Goal: Transaction & Acquisition: Purchase product/service

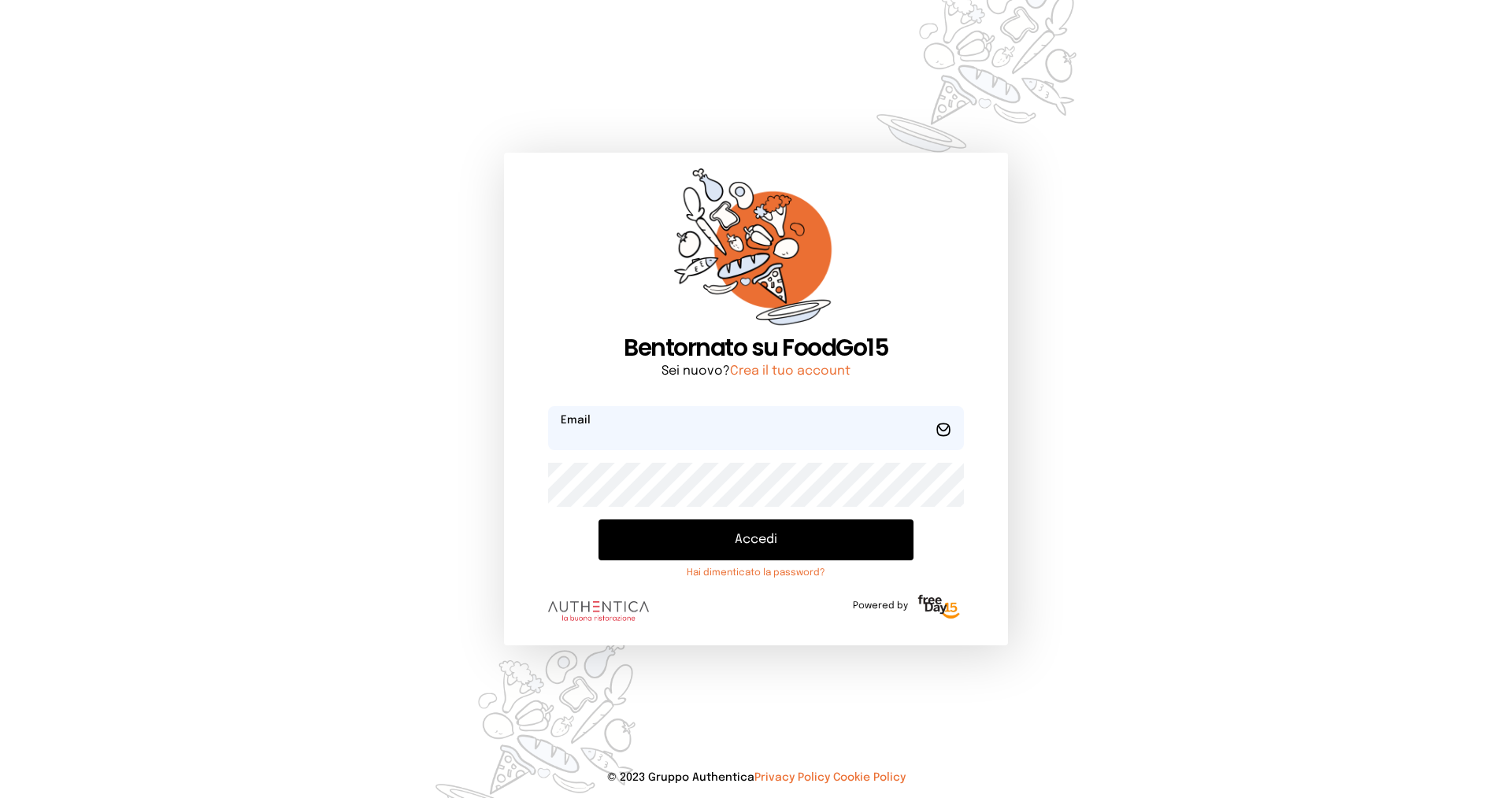
type input "**********"
click at [679, 539] on button "Accedi" at bounding box center [756, 539] width 315 height 41
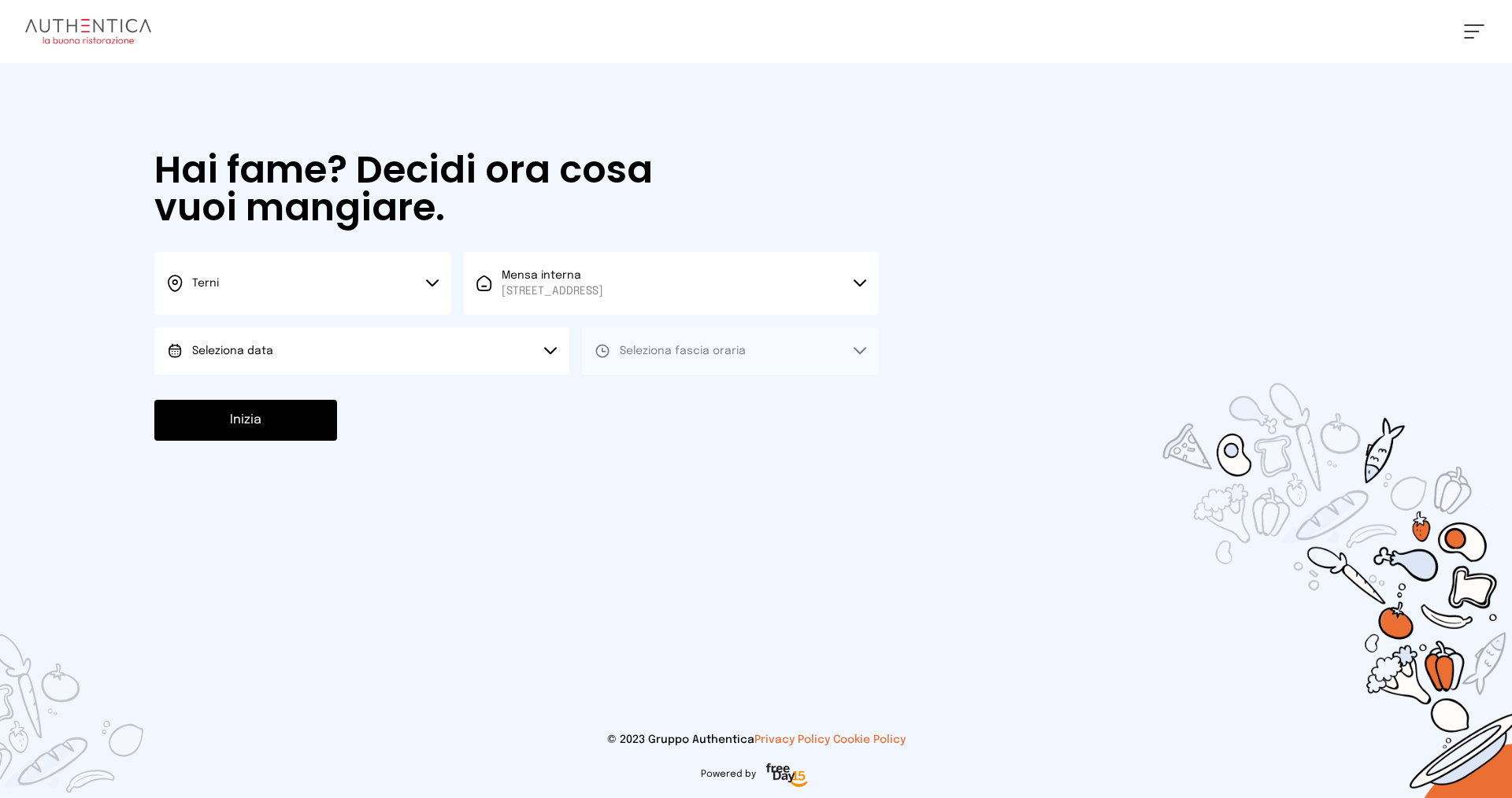
click at [230, 282] on button "Terni" at bounding box center [303, 283] width 297 height 63
click at [252, 344] on li "Terni" at bounding box center [303, 335] width 297 height 42
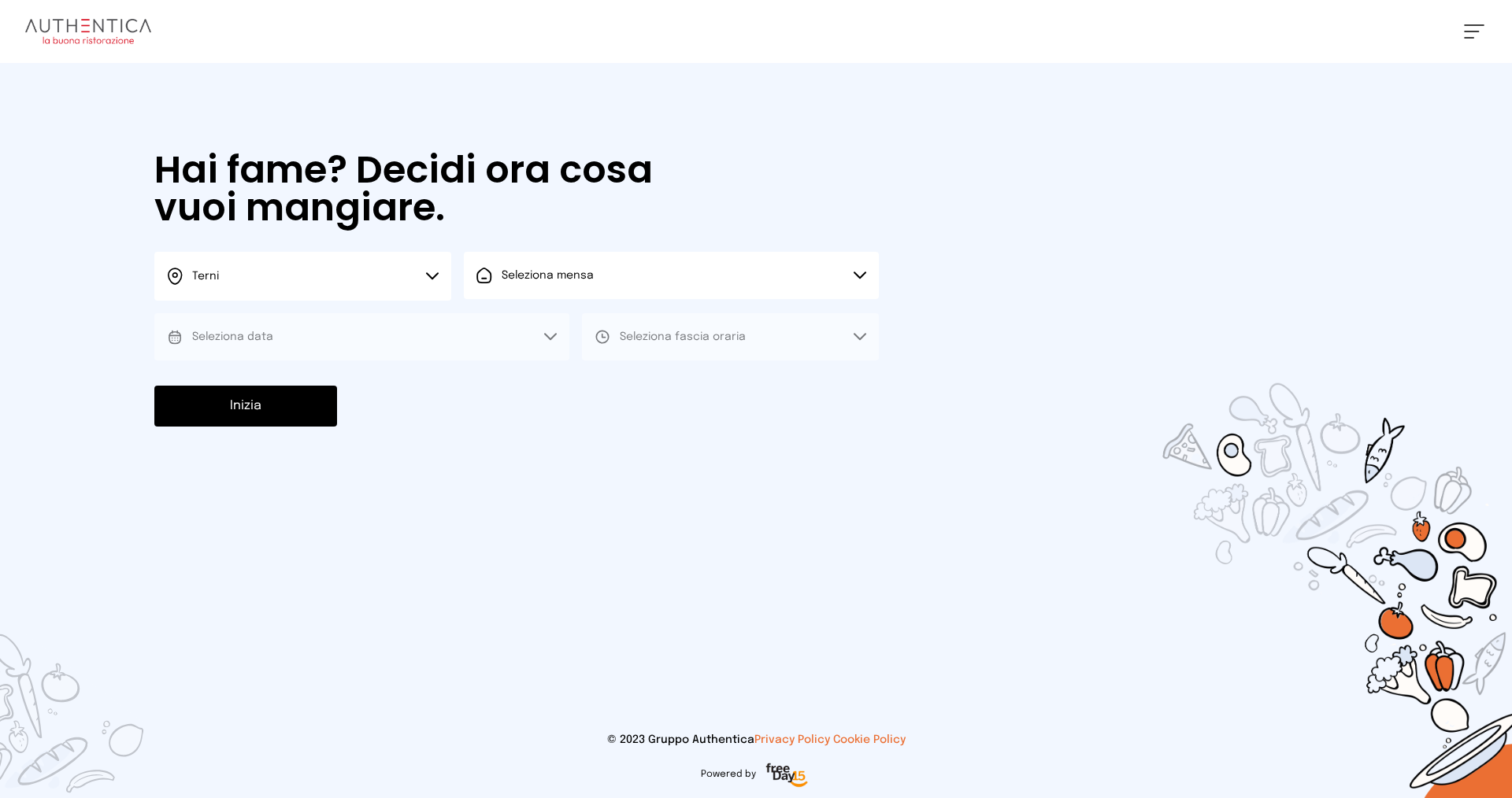
click at [559, 278] on span "Seleziona mensa" at bounding box center [548, 276] width 92 height 11
click at [547, 331] on span "[STREET_ADDRESS]" at bounding box center [552, 335] width 102 height 16
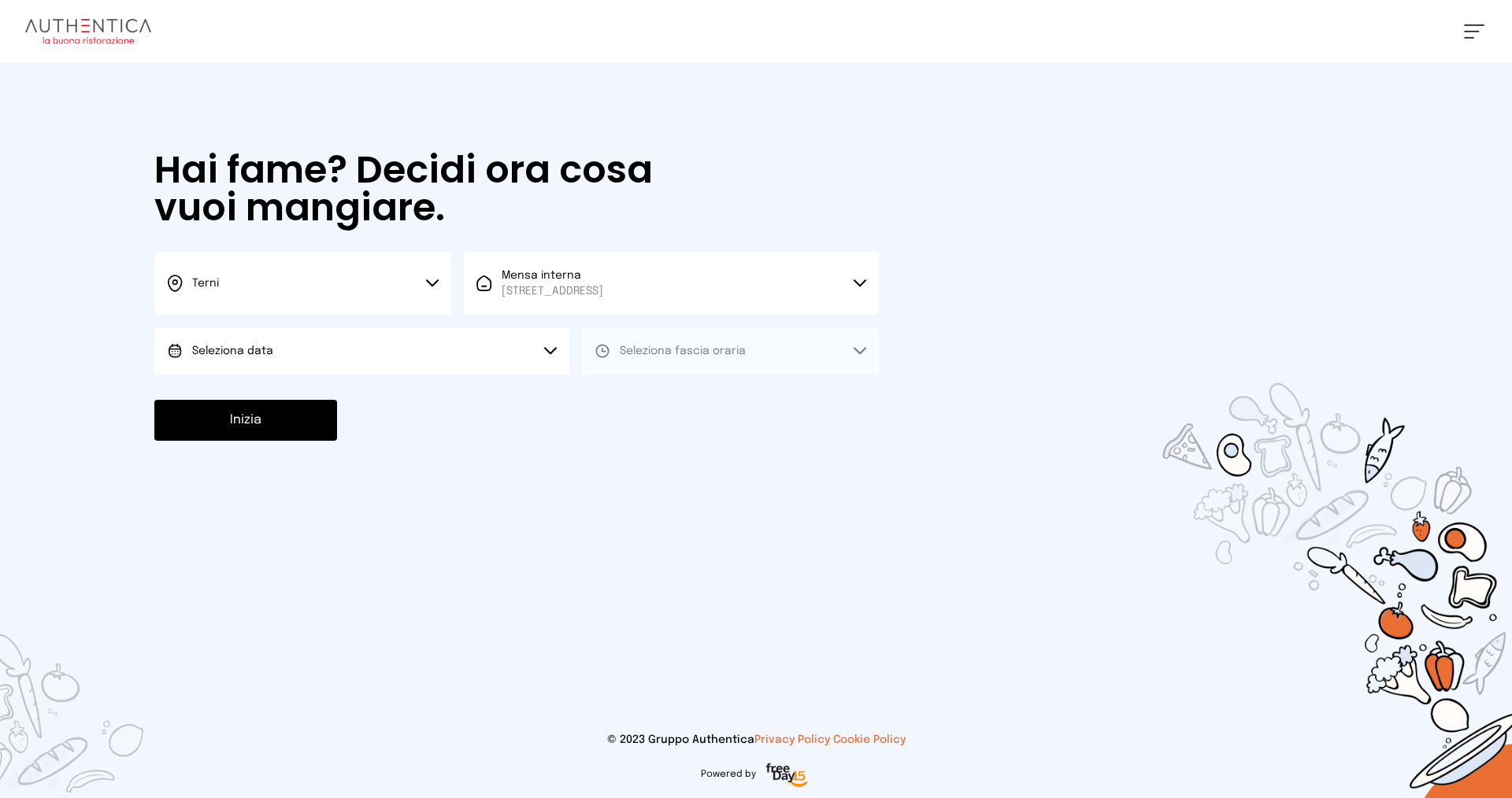
click at [242, 350] on span "Seleziona data" at bounding box center [233, 351] width 81 height 11
click at [250, 390] on span "[DATE], [DATE]" at bounding box center [231, 395] width 77 height 16
click at [673, 349] on span "Seleziona fascia oraria" at bounding box center [683, 351] width 126 height 11
click at [649, 395] on span "Pranzo" at bounding box center [639, 395] width 38 height 16
click at [280, 424] on button "Inizia" at bounding box center [246, 419] width 183 height 41
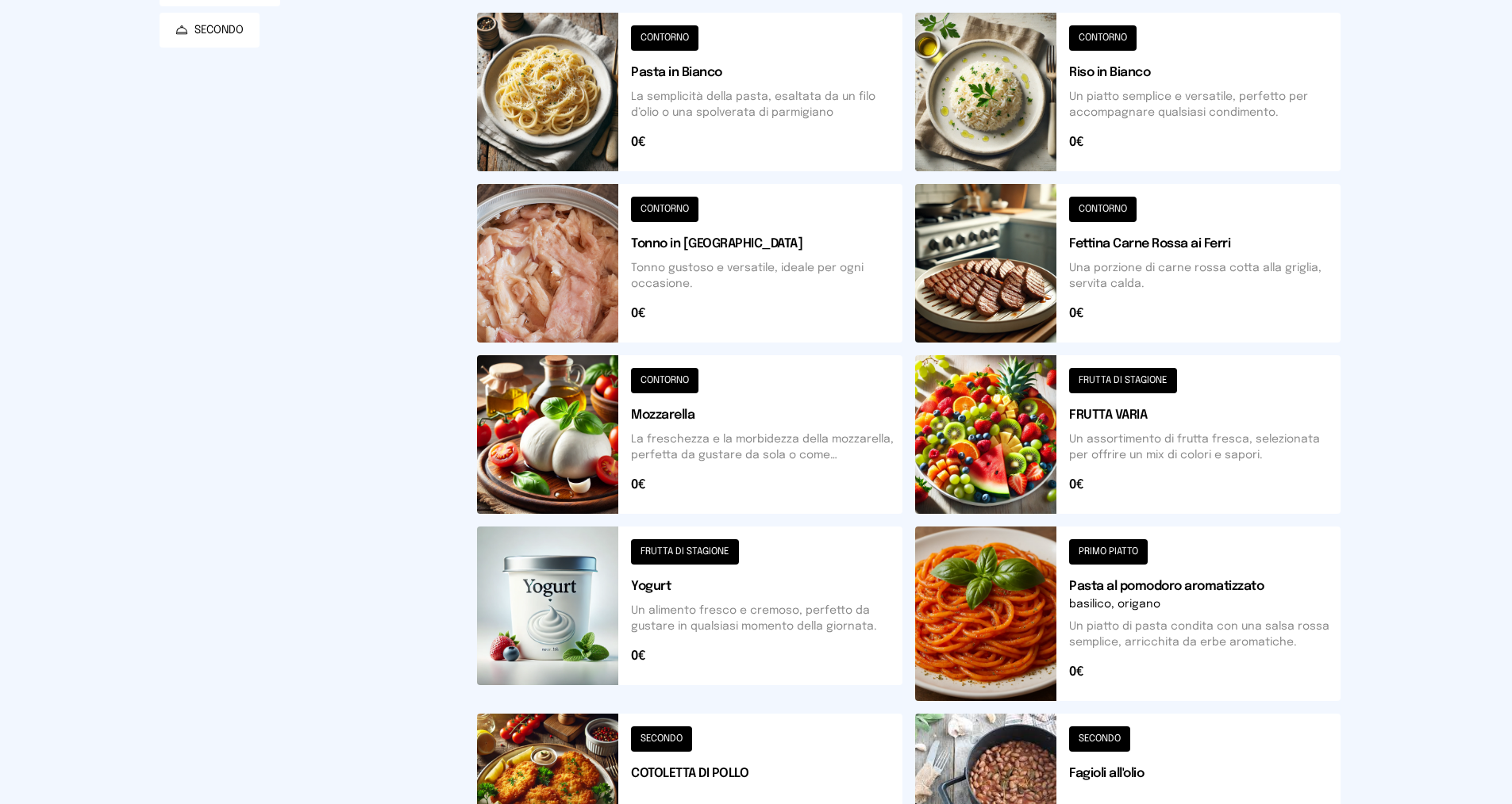
scroll to position [509, 0]
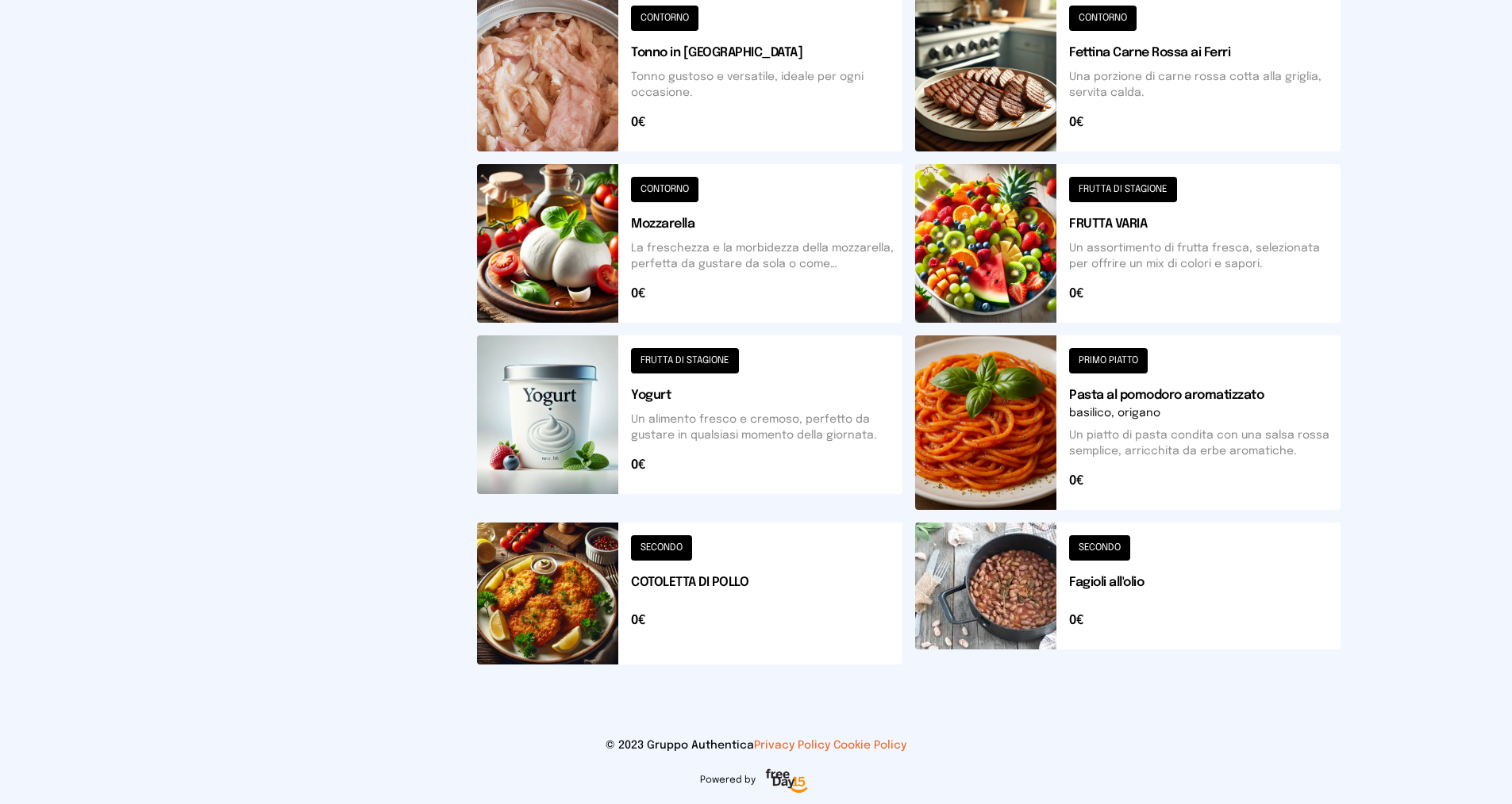
click at [1085, 545] on button at bounding box center [1127, 594] width 425 height 142
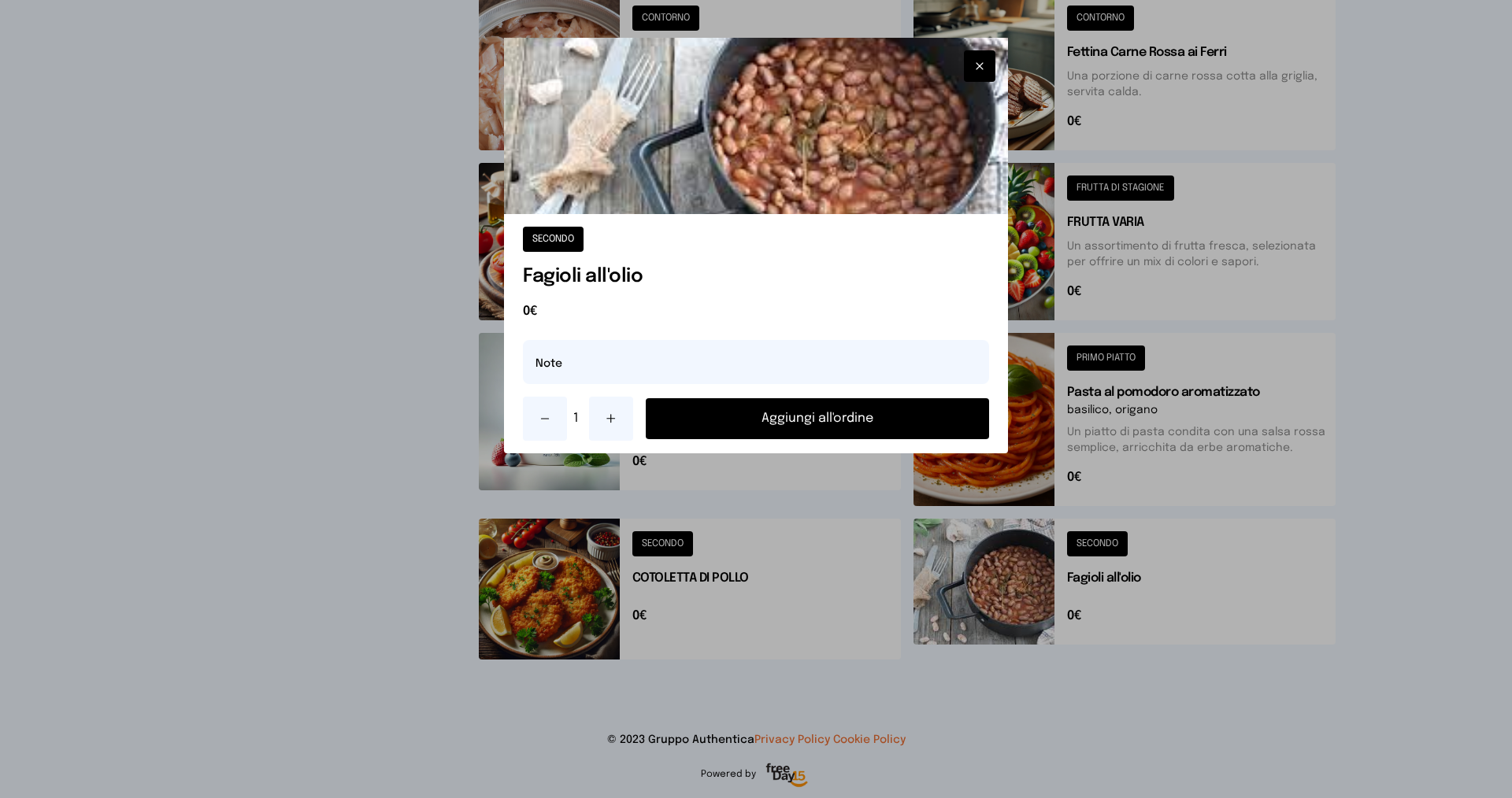
click at [825, 417] on button "Aggiungi all'ordine" at bounding box center [817, 418] width 343 height 41
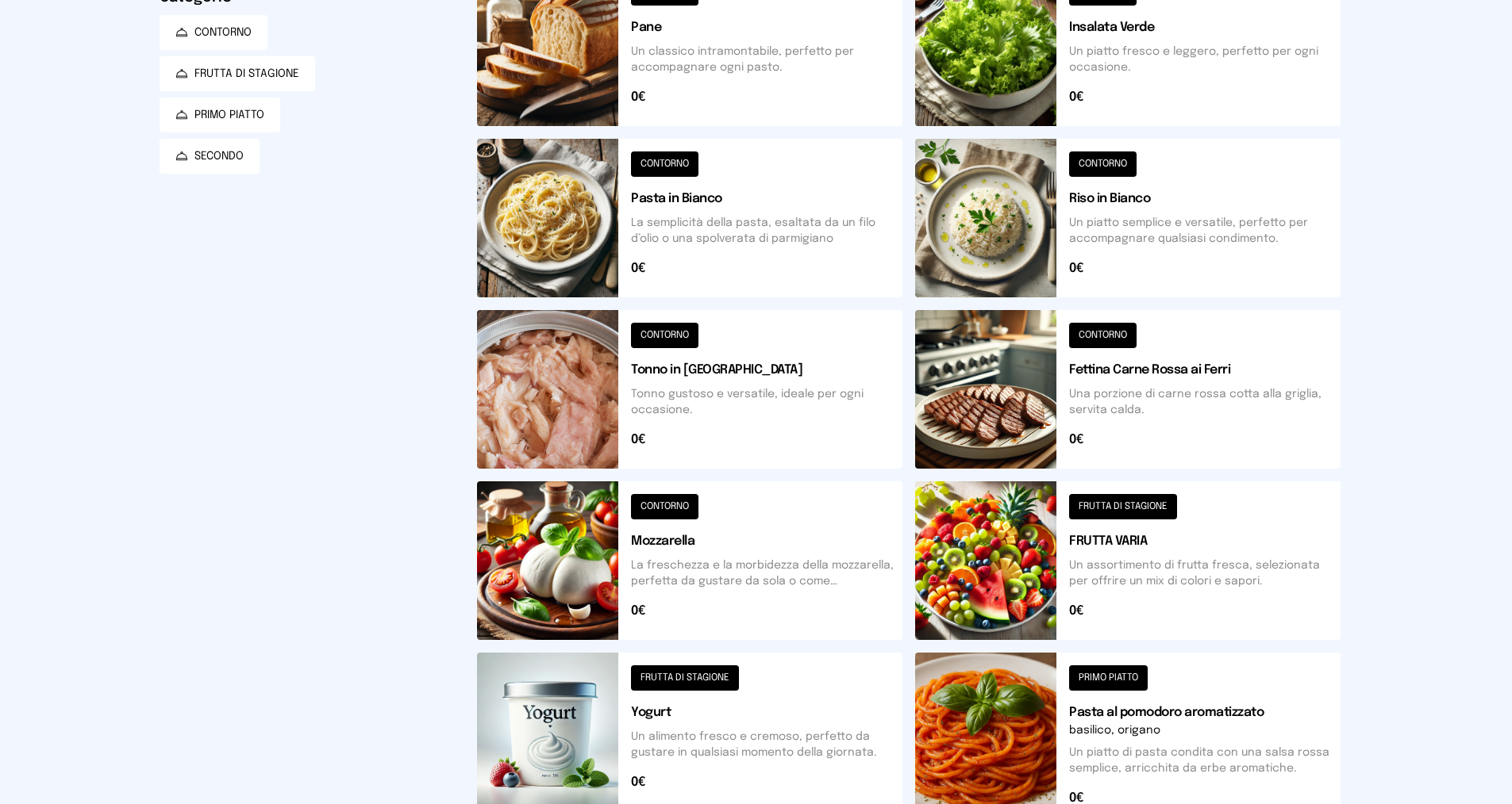
scroll to position [0, 0]
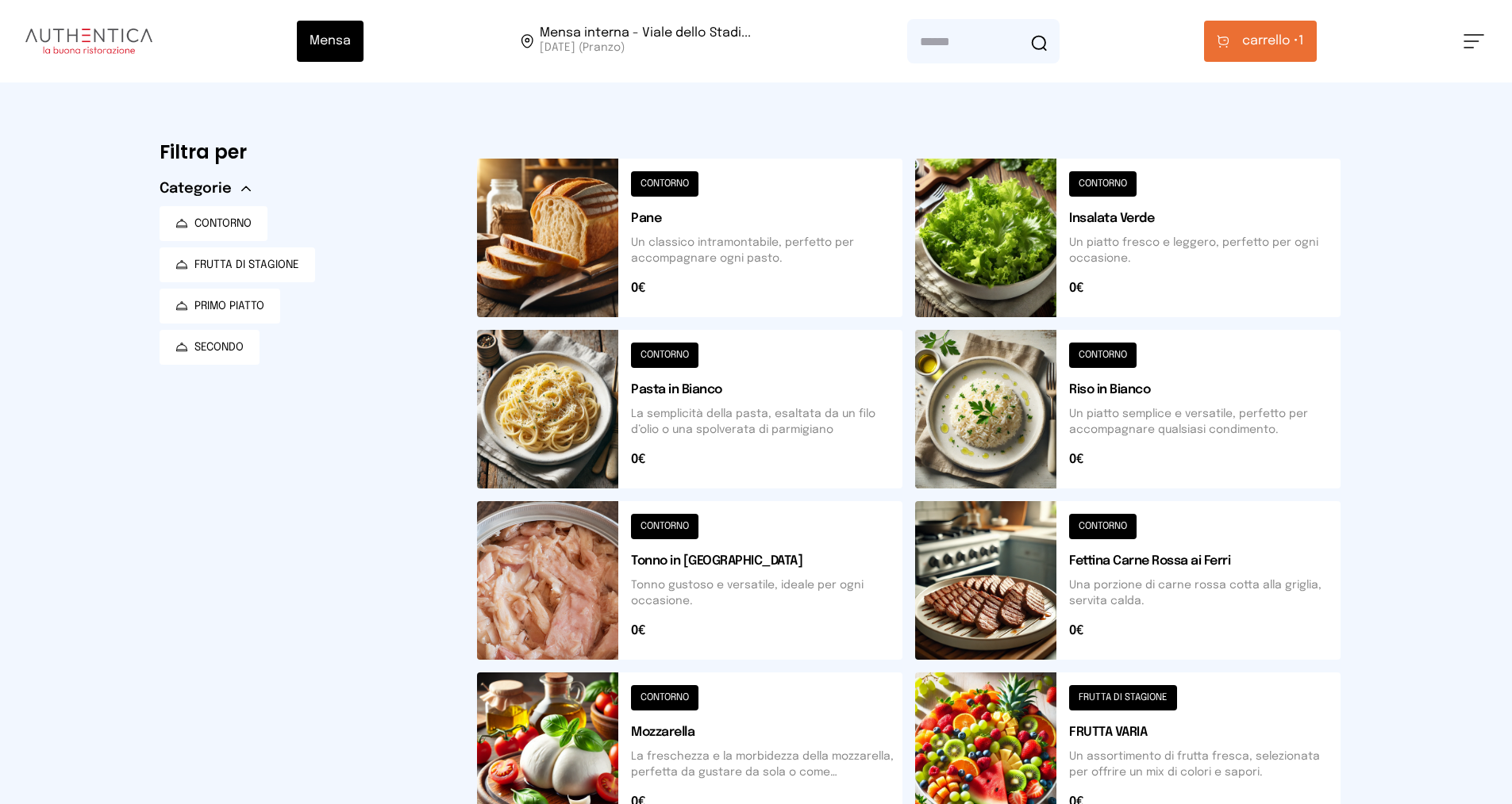
click at [1098, 179] on button at bounding box center [1127, 237] width 425 height 159
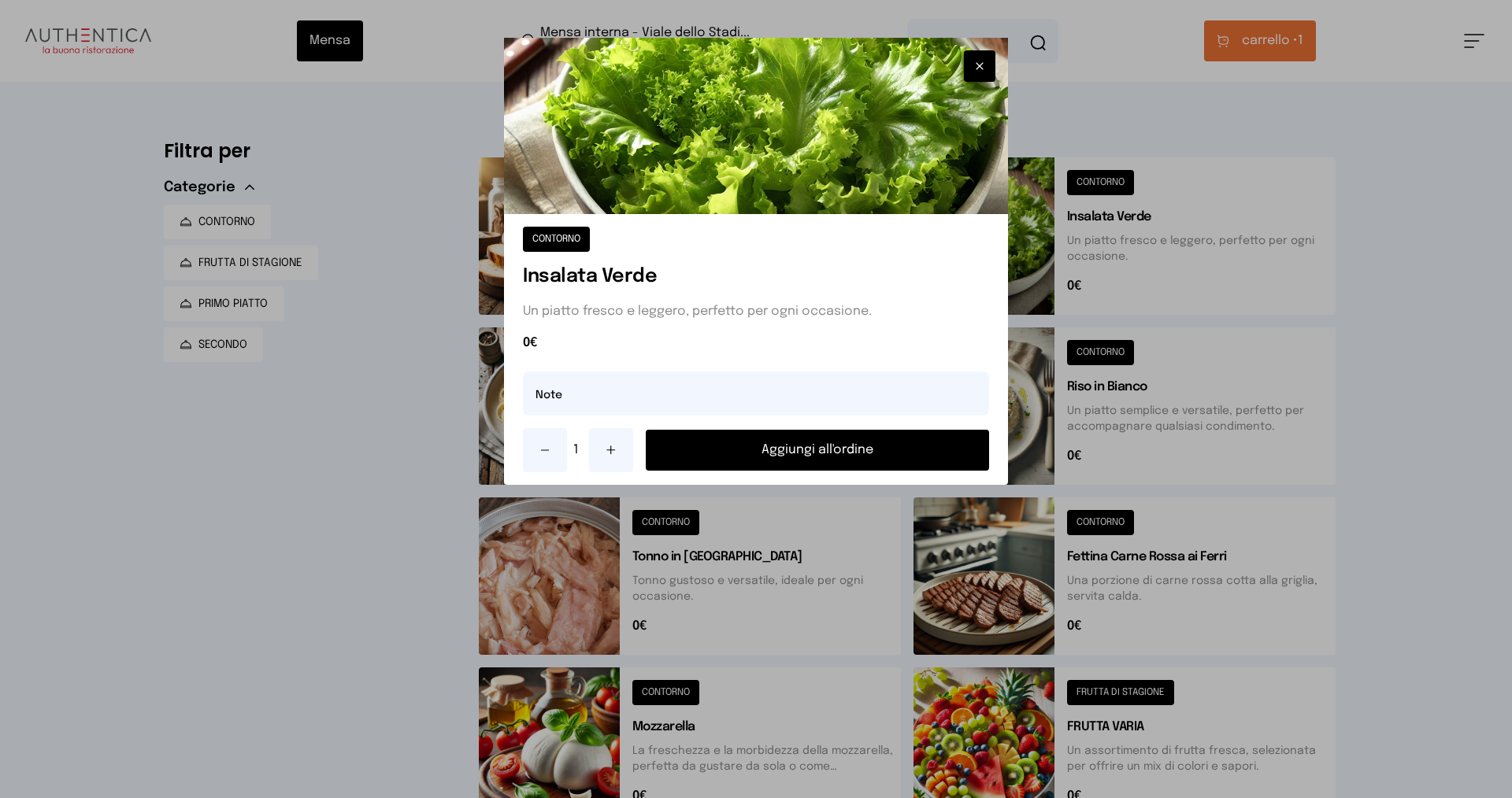
click at [773, 452] on button "Aggiungi all'ordine" at bounding box center [817, 449] width 343 height 41
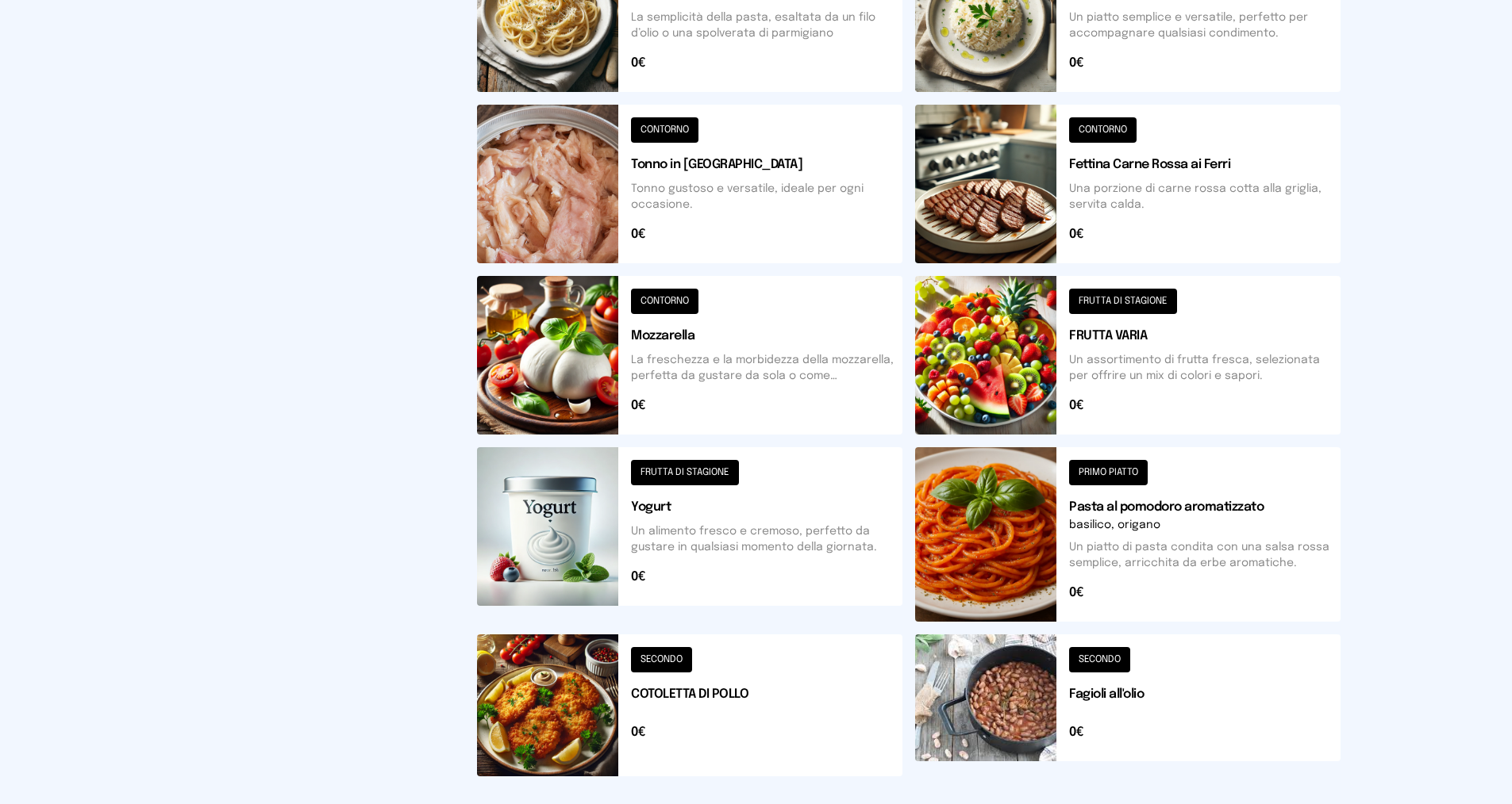
scroll to position [476, 0]
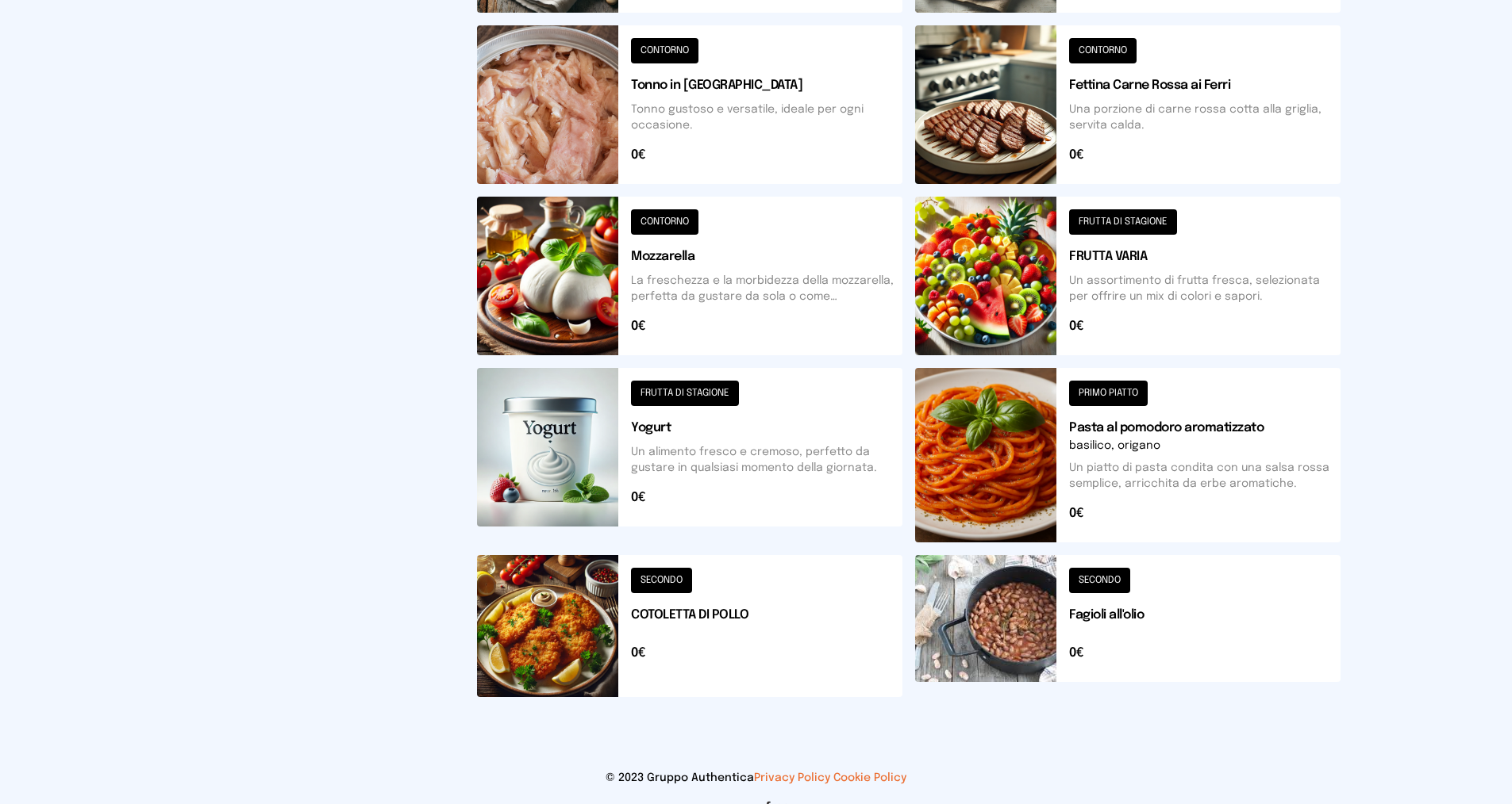
click at [1138, 216] on button at bounding box center [1127, 275] width 425 height 159
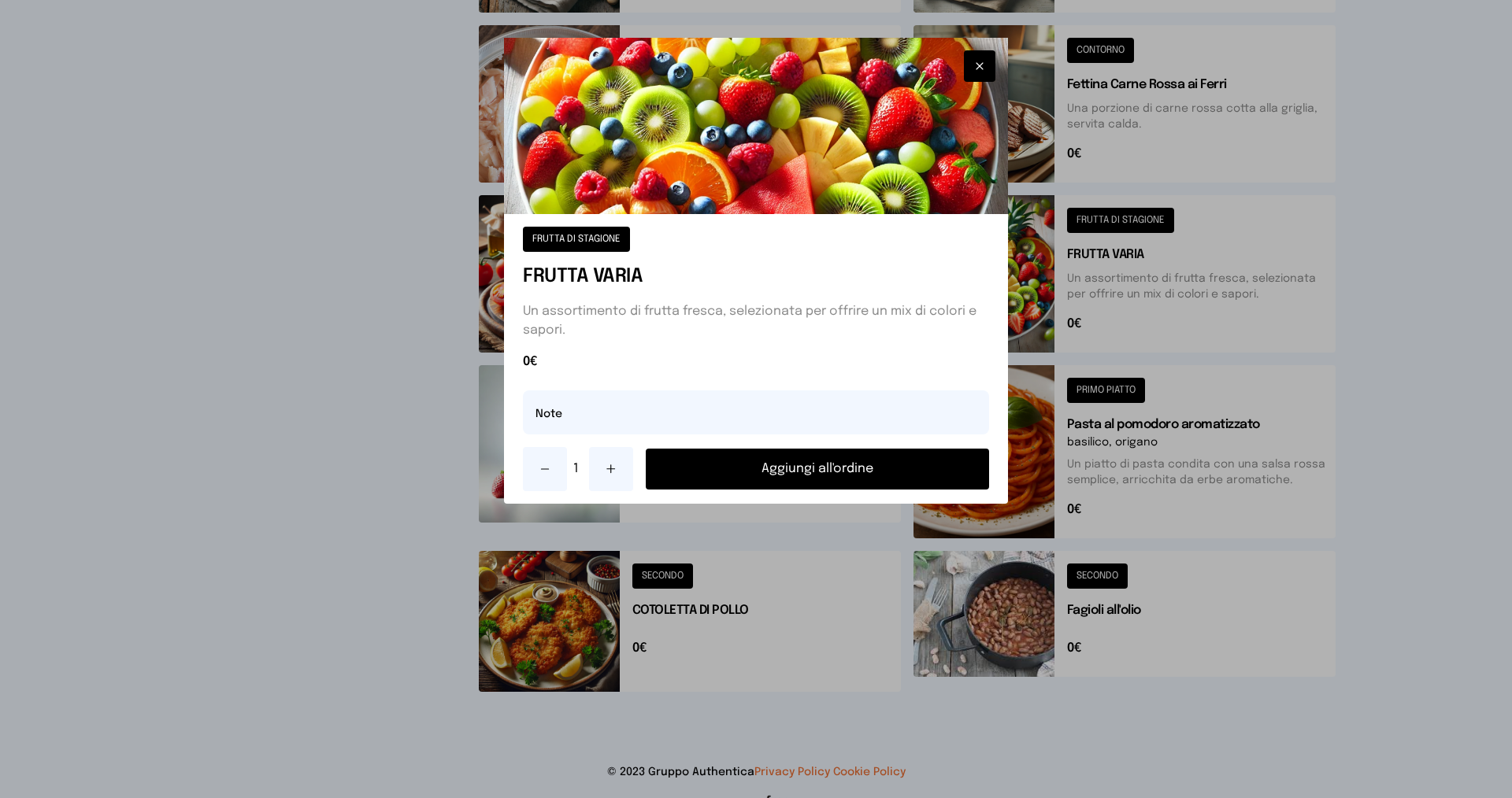
click at [945, 466] on button "Aggiungi all'ordine" at bounding box center [817, 468] width 343 height 41
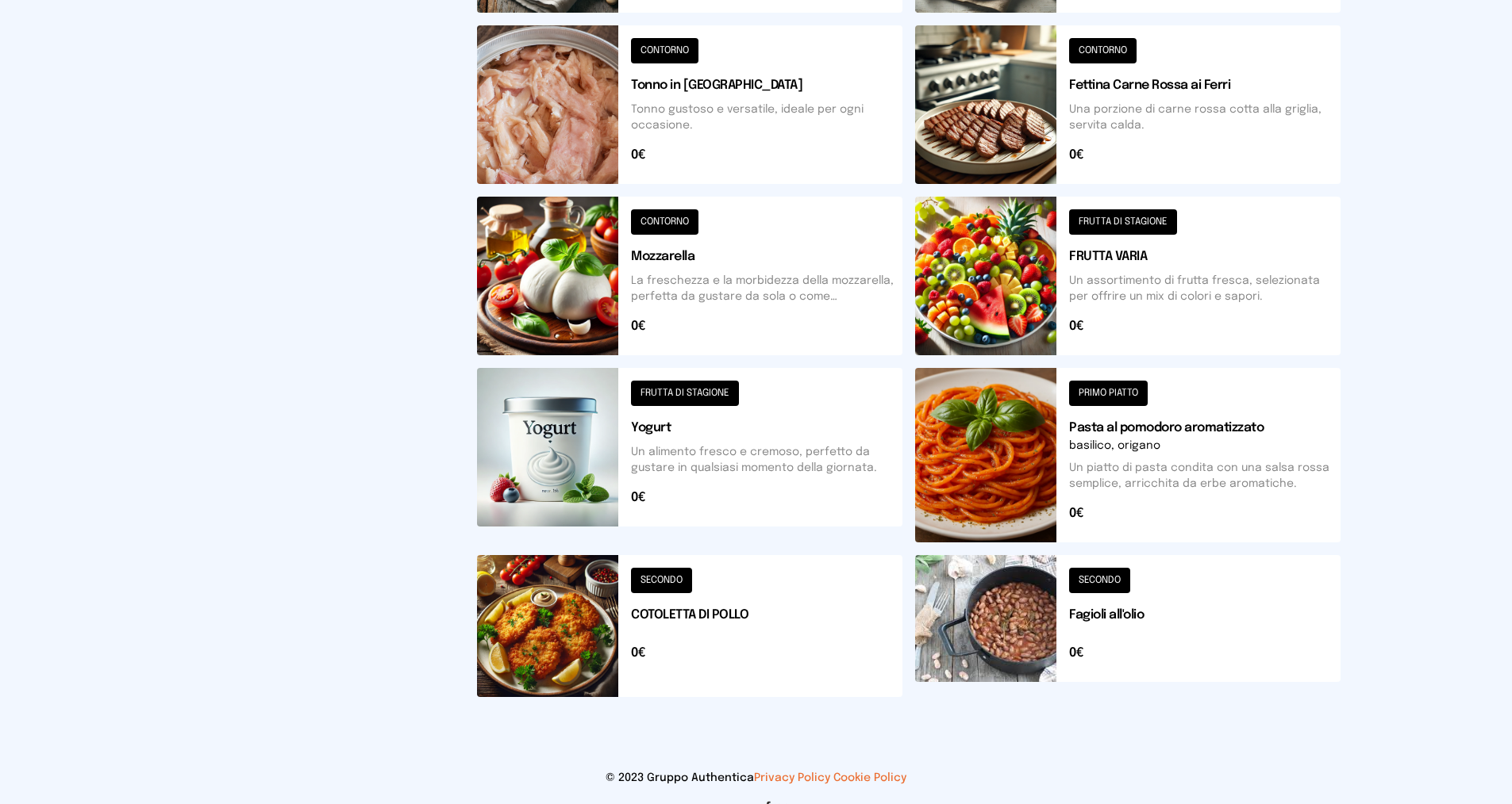
click at [1098, 393] on button at bounding box center [1127, 456] width 425 height 175
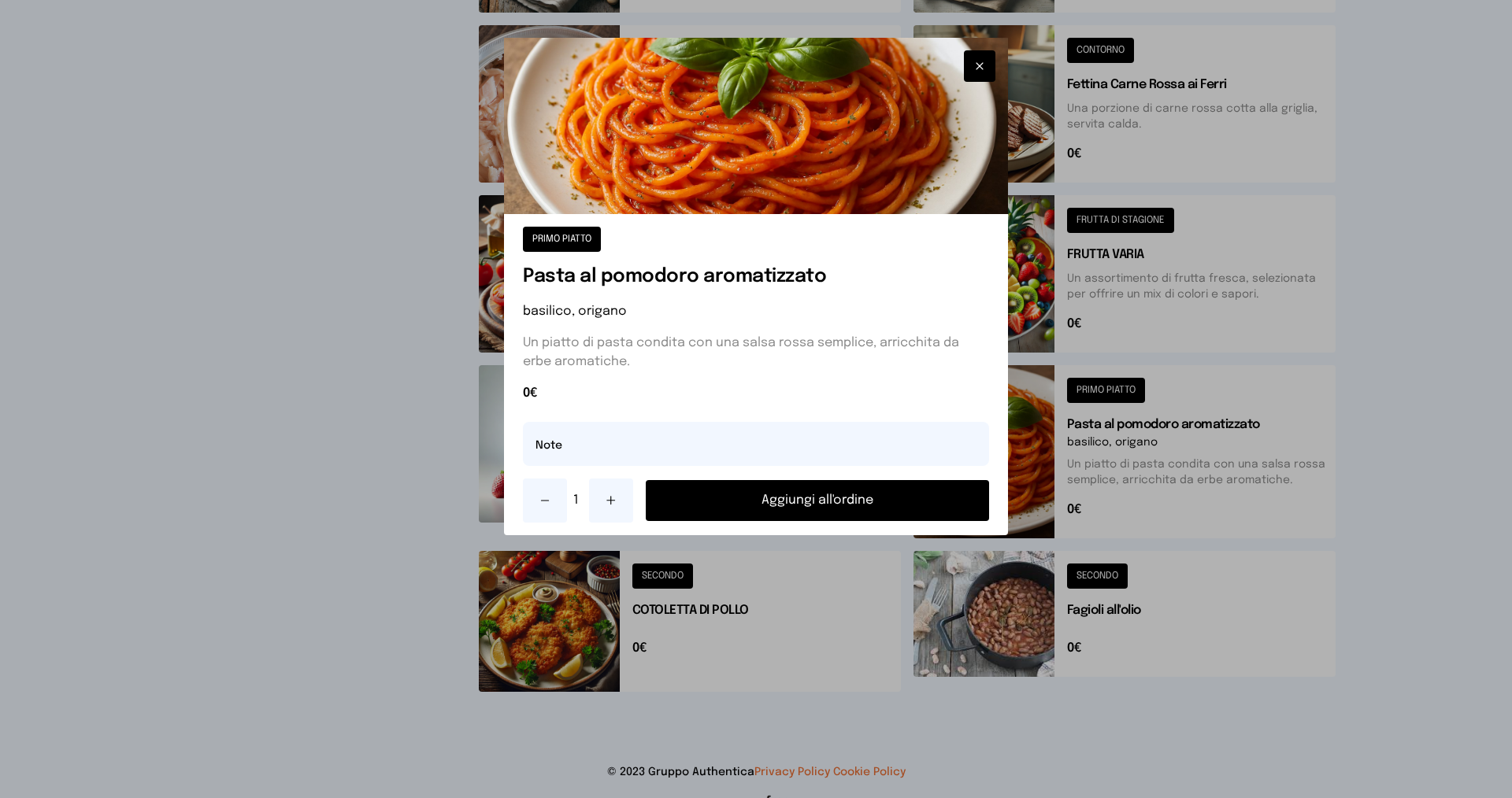
click at [869, 501] on button "Aggiungi all'ordine" at bounding box center [817, 500] width 343 height 41
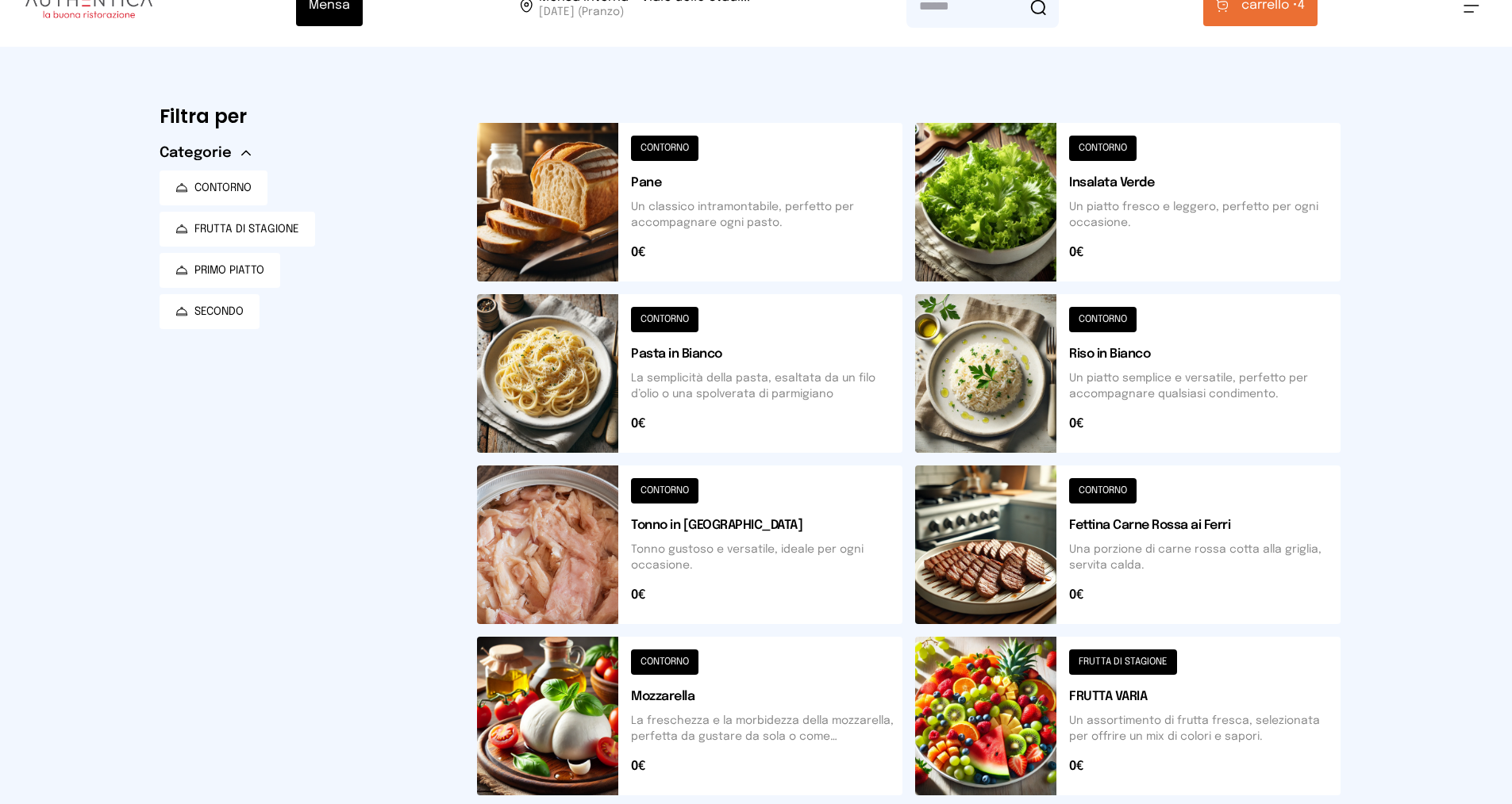
scroll to position [0, 0]
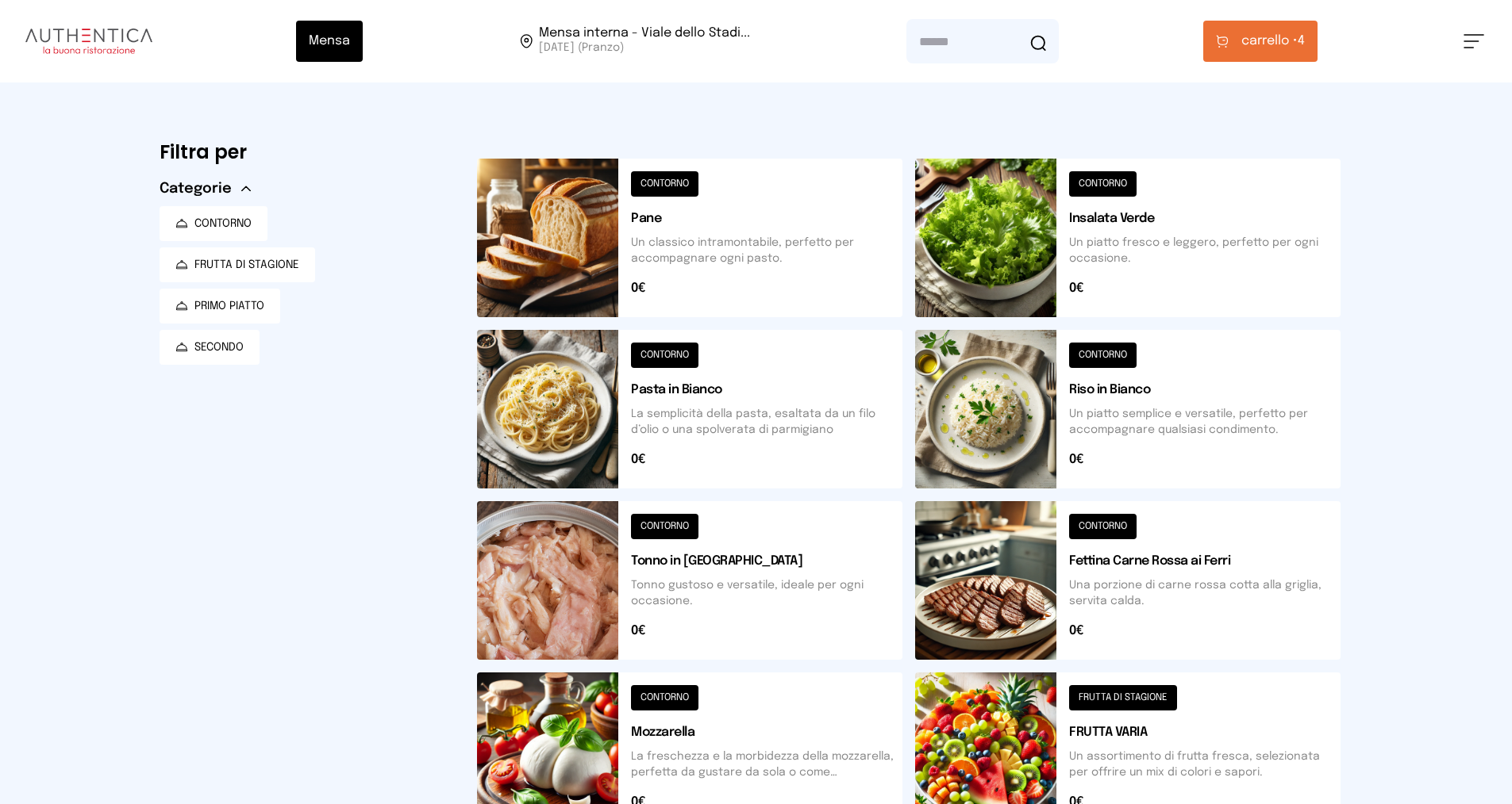
click at [1238, 46] on button "carrello • 4" at bounding box center [1260, 41] width 114 height 41
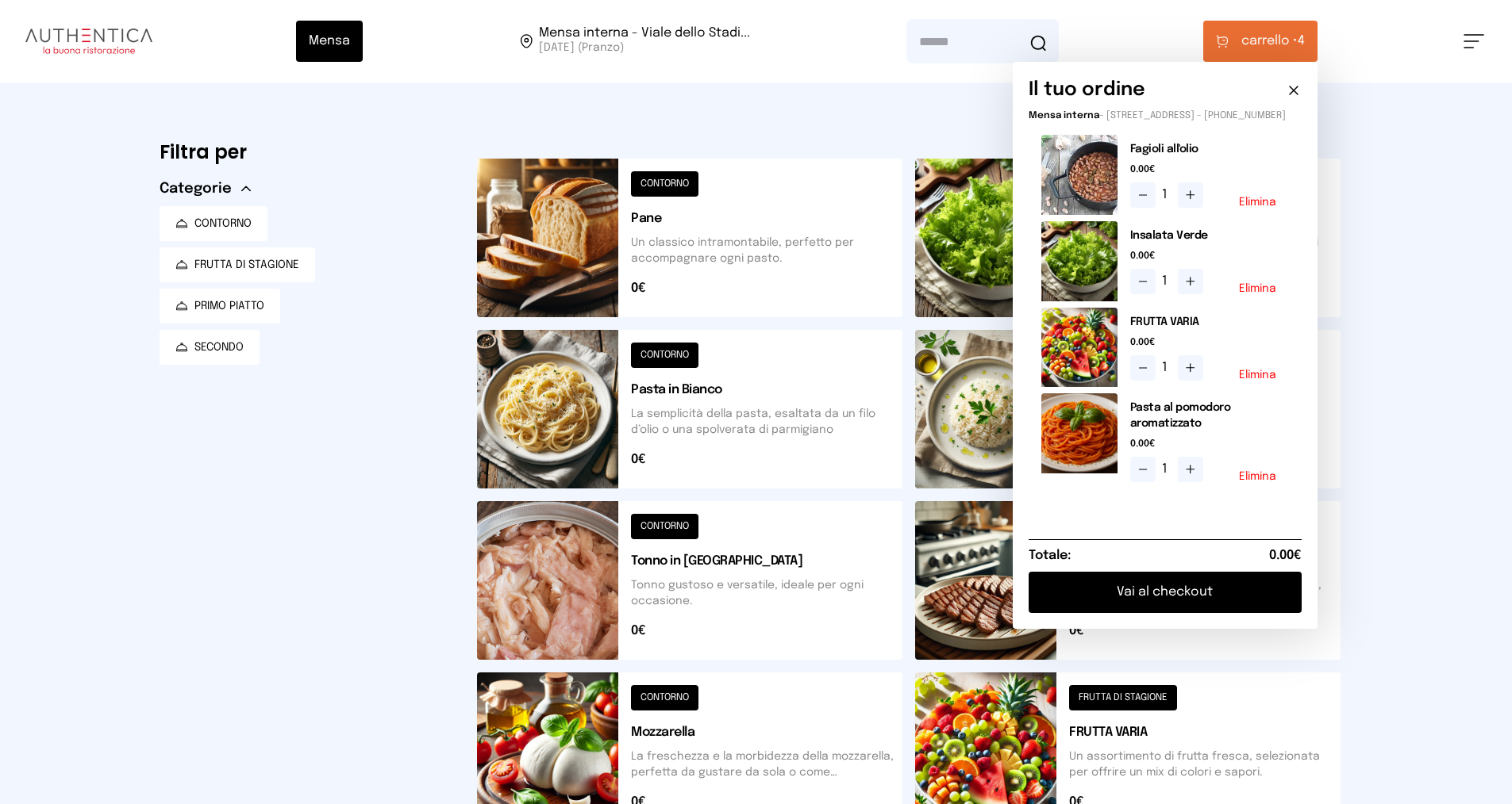
click at [1162, 602] on button "Vai al checkout" at bounding box center [1164, 591] width 273 height 41
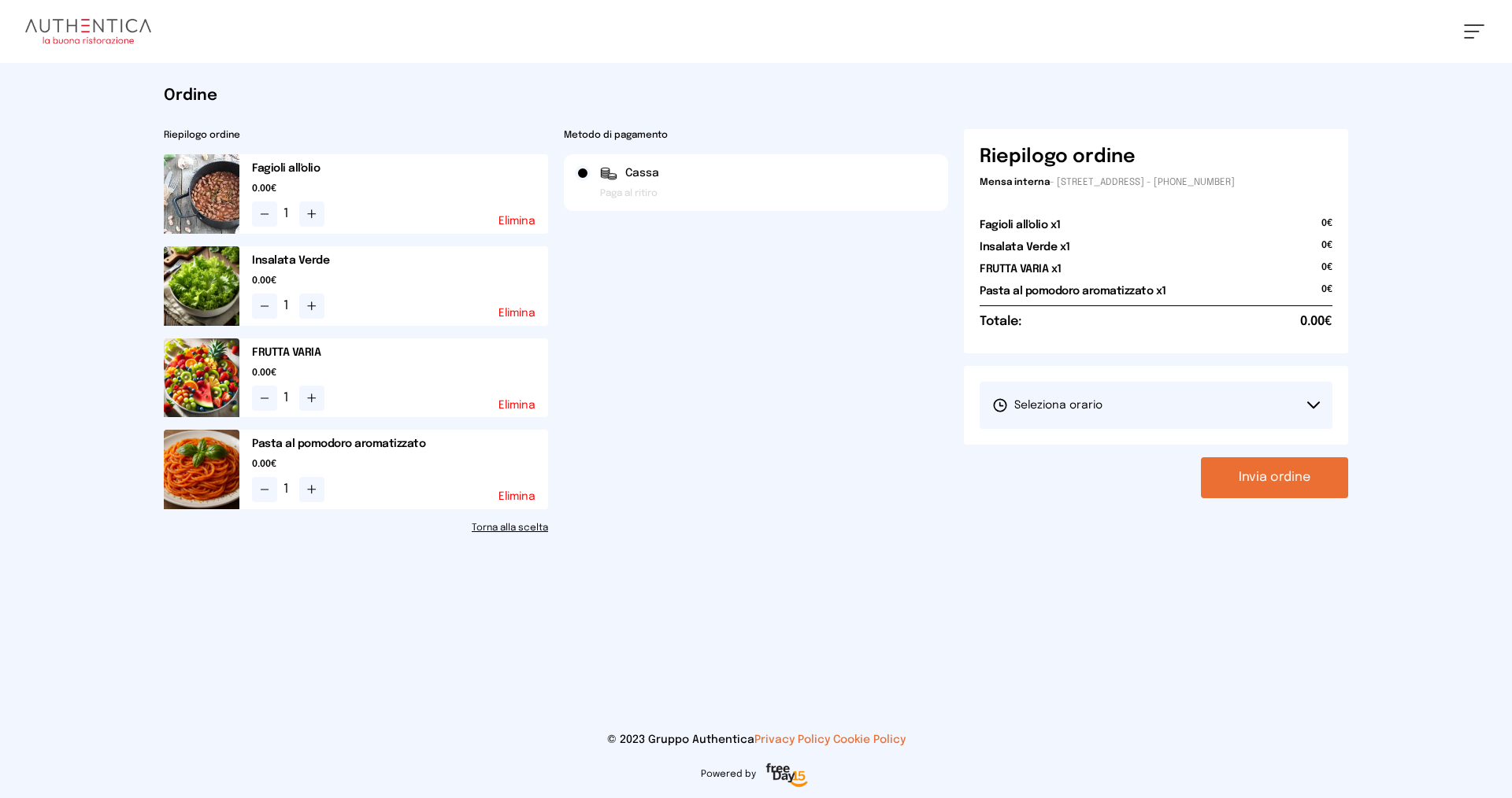
click at [1106, 405] on button "Seleziona orario" at bounding box center [1156, 405] width 353 height 47
click at [1120, 448] on li "1° Turno (13:00 - 15:00)" at bounding box center [1156, 448] width 353 height 41
click at [1247, 471] on button "Invia ordine" at bounding box center [1274, 477] width 147 height 41
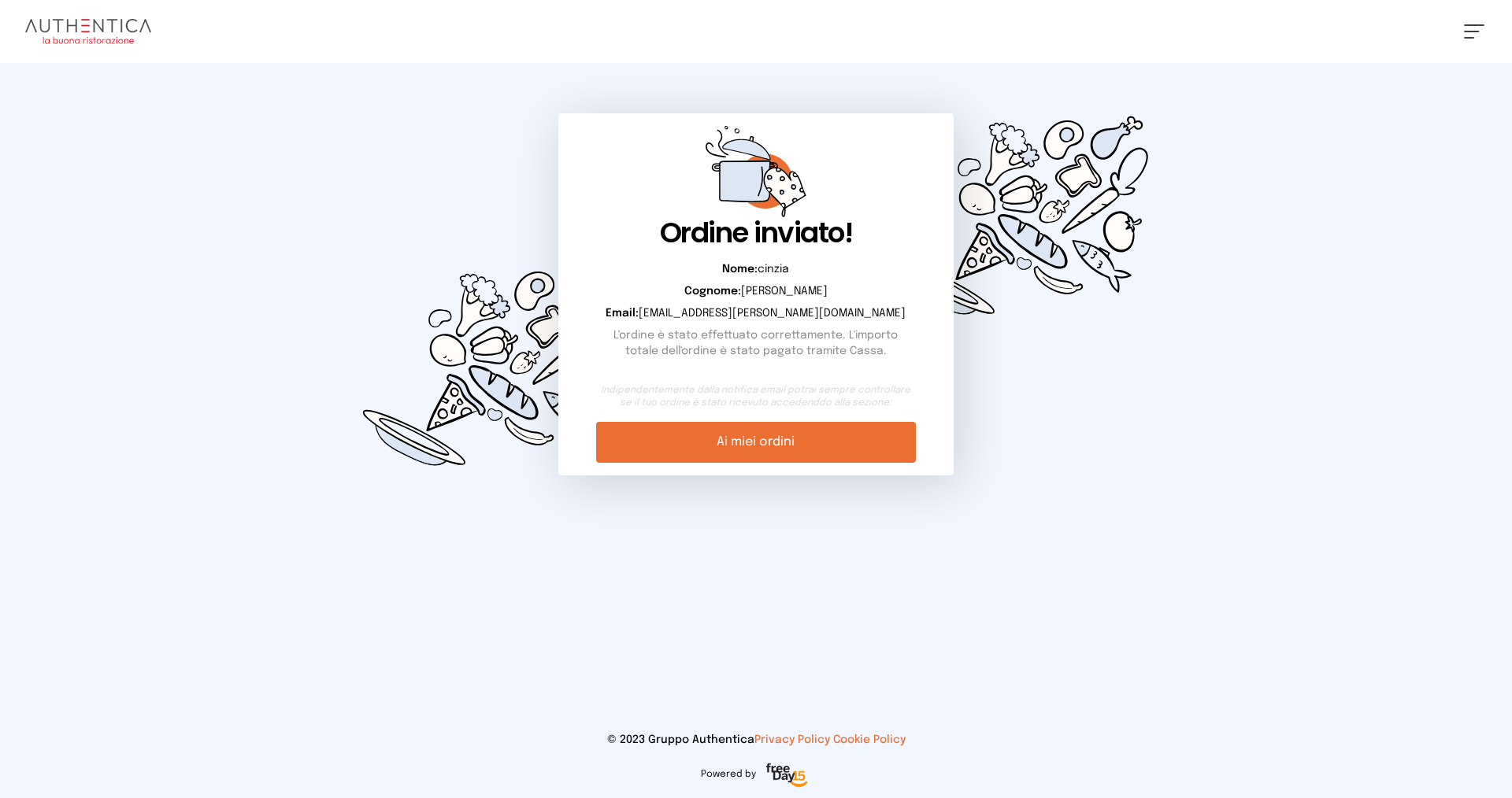
click at [708, 445] on link "Ai miei ordini" at bounding box center [756, 442] width 319 height 41
